Goal: Obtain resource: Download file/media

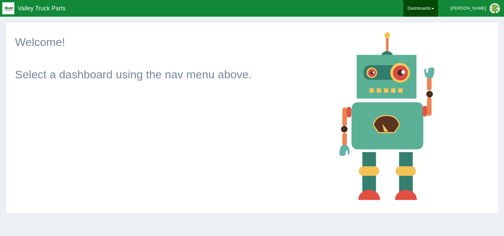
click at [438, 8] on link "Dashboards" at bounding box center [421, 8] width 35 height 17
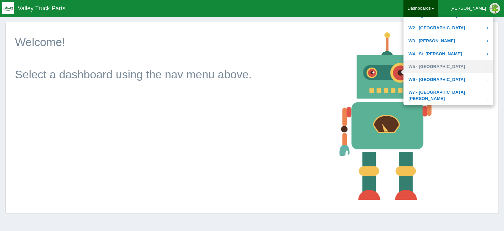
scroll to position [284, 0]
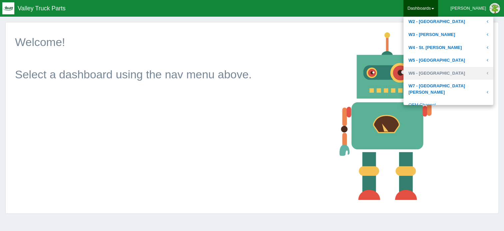
click at [449, 71] on link "W6 - [GEOGRAPHIC_DATA]" at bounding box center [449, 73] width 90 height 13
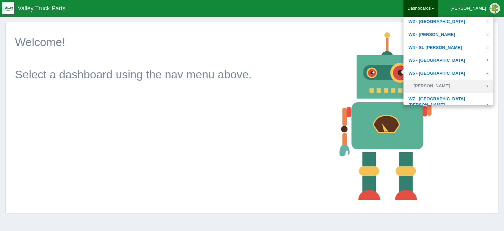
click at [440, 87] on link "[PERSON_NAME]" at bounding box center [449, 86] width 90 height 13
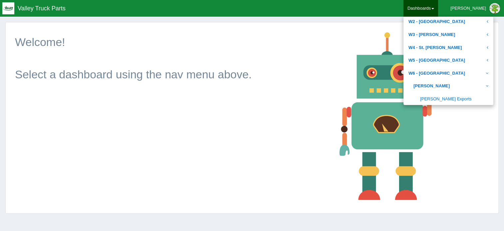
drag, startPoint x: 444, startPoint y: 99, endPoint x: 444, endPoint y: 120, distance: 20.3
click at [444, 99] on link "[PERSON_NAME] Exports" at bounding box center [449, 99] width 90 height 13
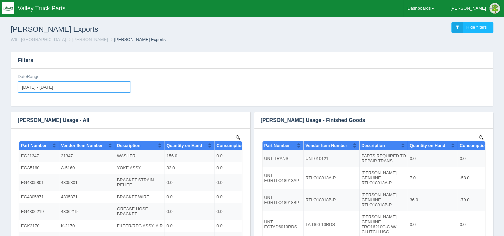
type input "[DATE]"
click at [89, 87] on input "[DATE] - [DATE]" at bounding box center [74, 86] width 113 height 11
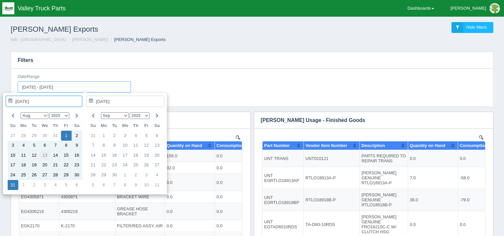
type input "[DATE]"
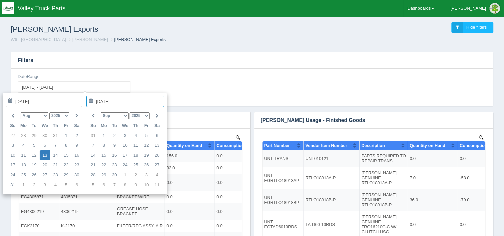
type input "[DATE] - [DATE]"
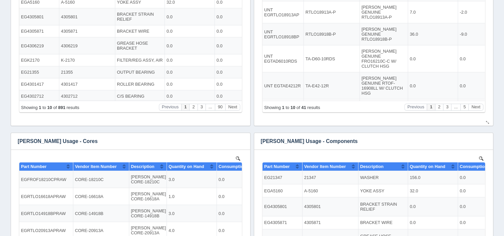
scroll to position [167, 0]
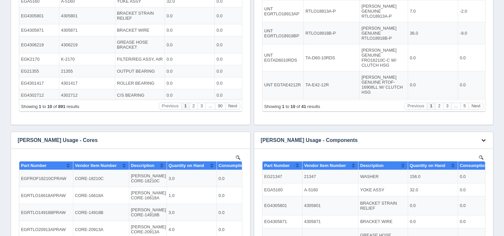
click at [482, 140] on icon "button" at bounding box center [484, 140] width 4 height 4
drag, startPoint x: 453, startPoint y: 151, endPoint x: 427, endPoint y: 149, distance: 26.1
click at [453, 151] on link "Download CSV" at bounding box center [461, 150] width 53 height 10
